Goal: Download file/media

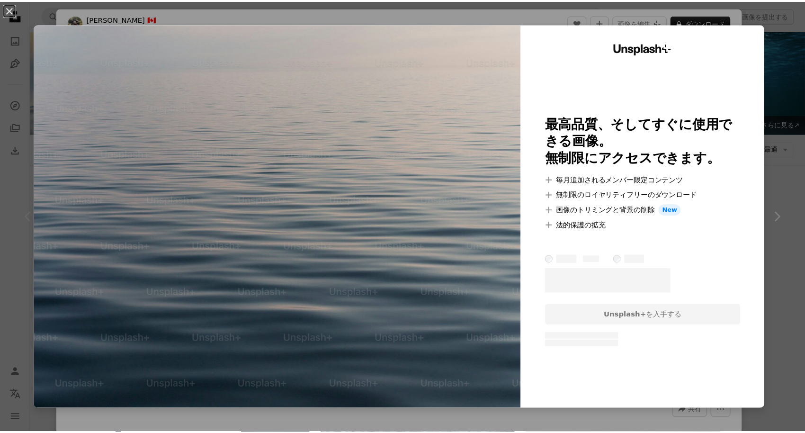
scroll to position [205, 0]
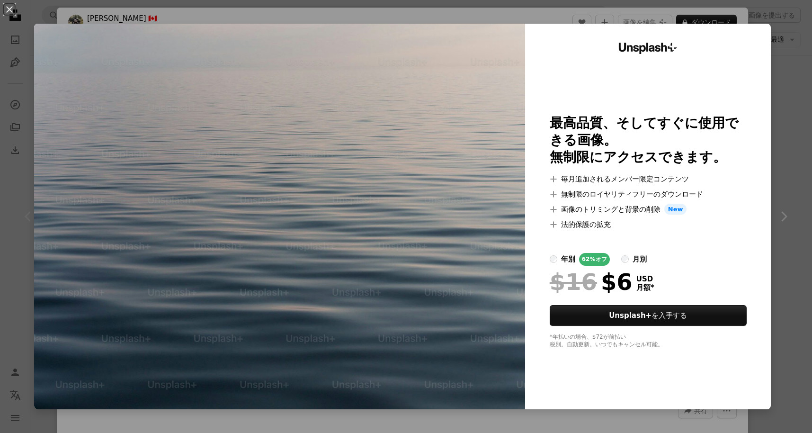
click at [242, 117] on img at bounding box center [279, 217] width 491 height 386
click at [8, 10] on button "An X shape" at bounding box center [9, 9] width 11 height 11
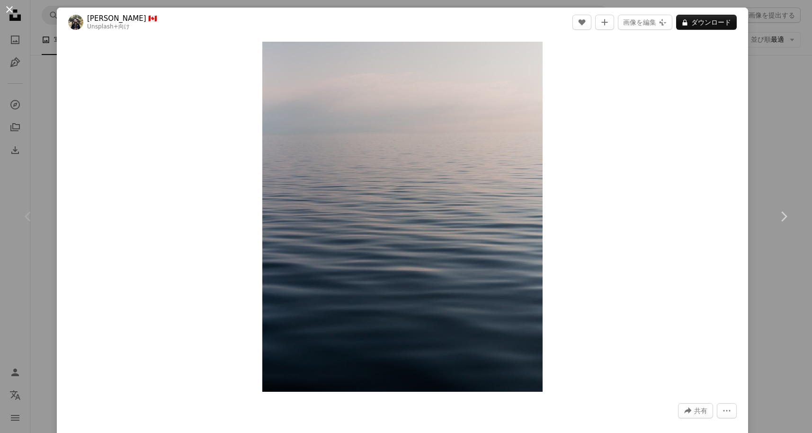
click at [10, 11] on button "An X shape" at bounding box center [9, 9] width 11 height 11
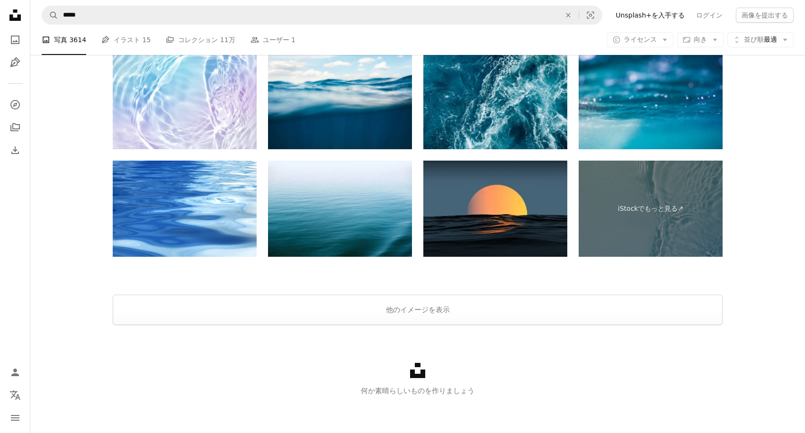
scroll to position [1797, 0]
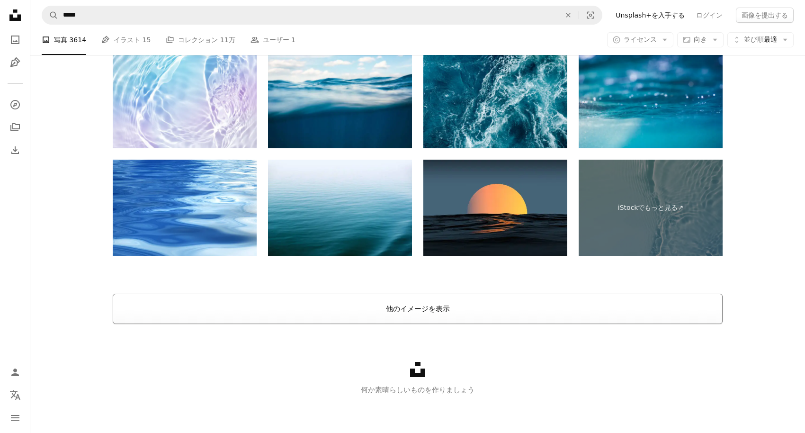
click at [430, 313] on button "他のイメージを表示" at bounding box center [418, 309] width 610 height 30
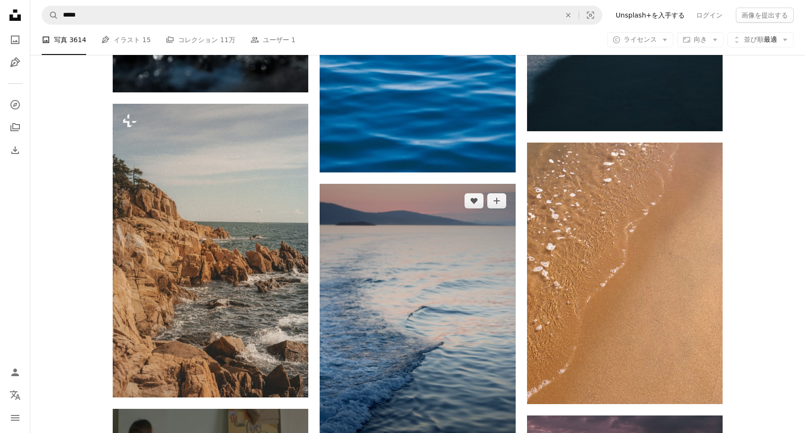
scroll to position [2291, 0]
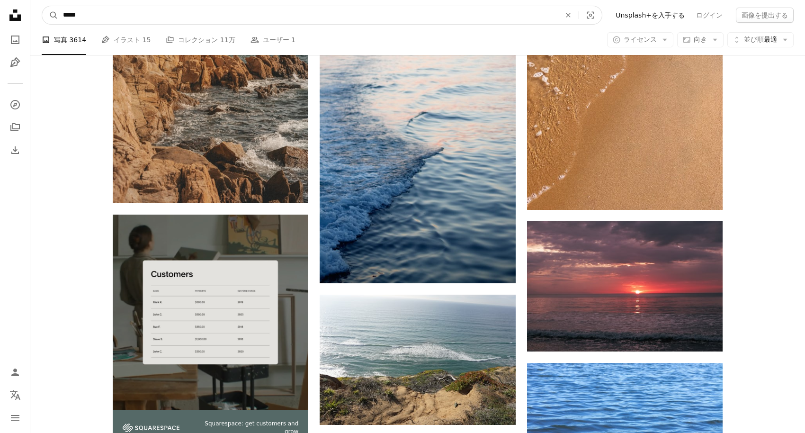
click at [132, 18] on input "*****" at bounding box center [308, 15] width 500 height 18
type input "*****"
click at [42, 6] on button "A magnifying glass" at bounding box center [50, 15] width 16 height 18
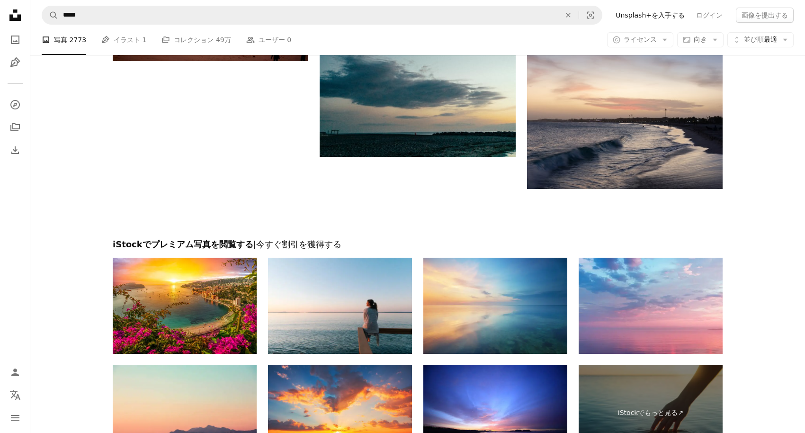
scroll to position [1495, 0]
